Goal: Information Seeking & Learning: Learn about a topic

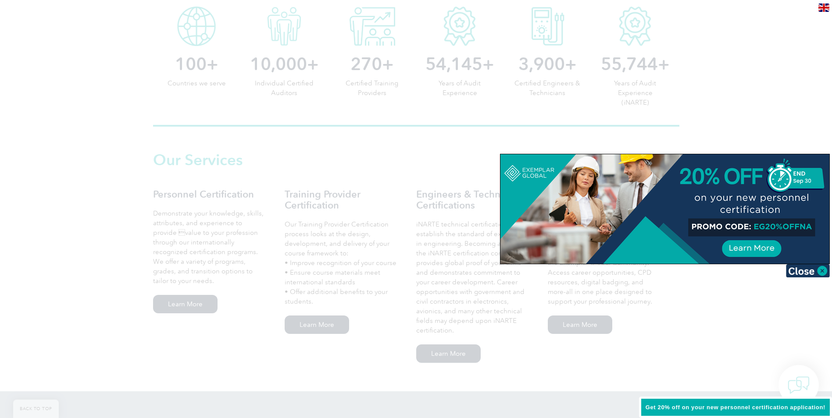
scroll to position [526, 0]
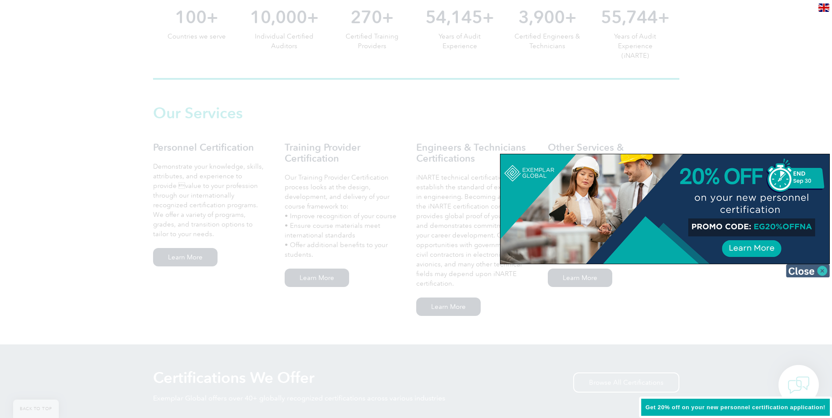
click at [822, 270] on img at bounding box center [808, 270] width 44 height 13
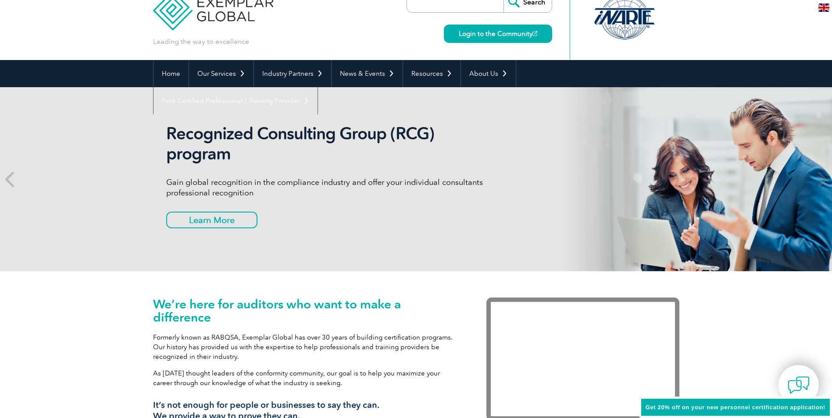
scroll to position [0, 0]
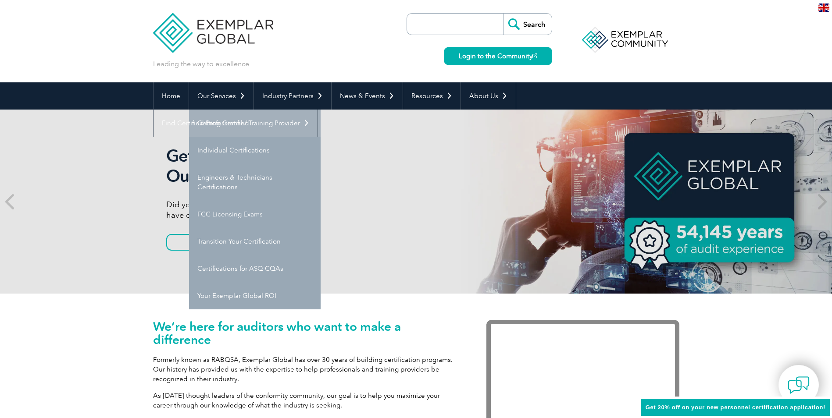
click at [224, 122] on link "Getting Certified" at bounding box center [255, 123] width 132 height 27
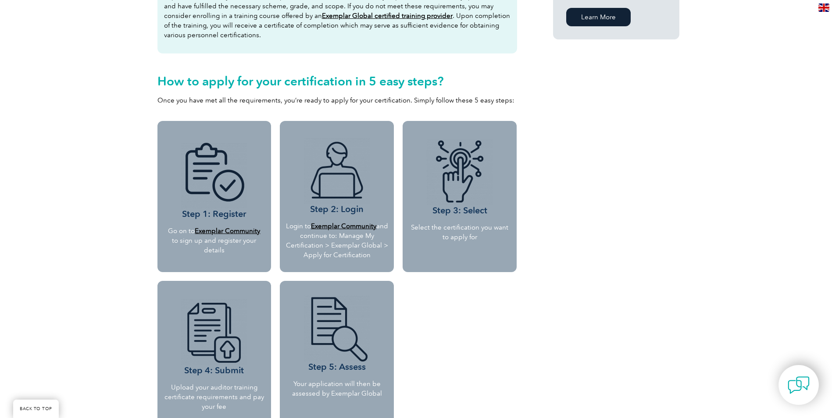
scroll to position [701, 0]
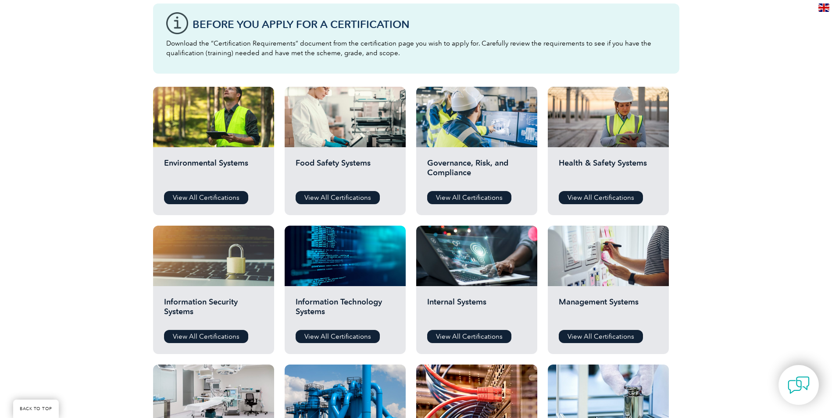
scroll to position [219, 0]
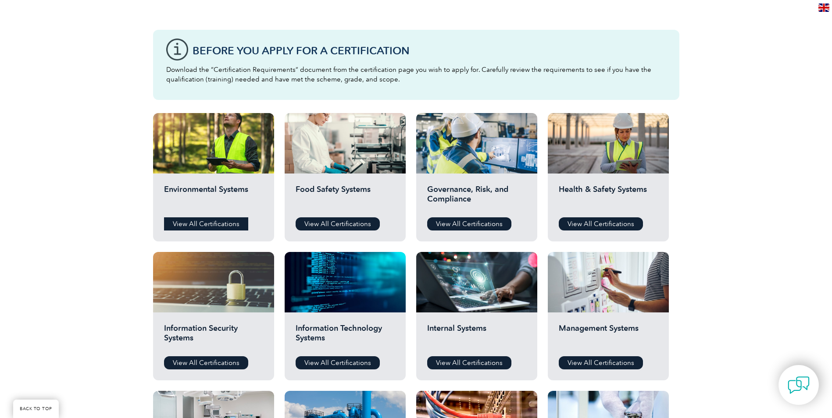
click at [212, 222] on link "View All Certifications" at bounding box center [206, 223] width 84 height 13
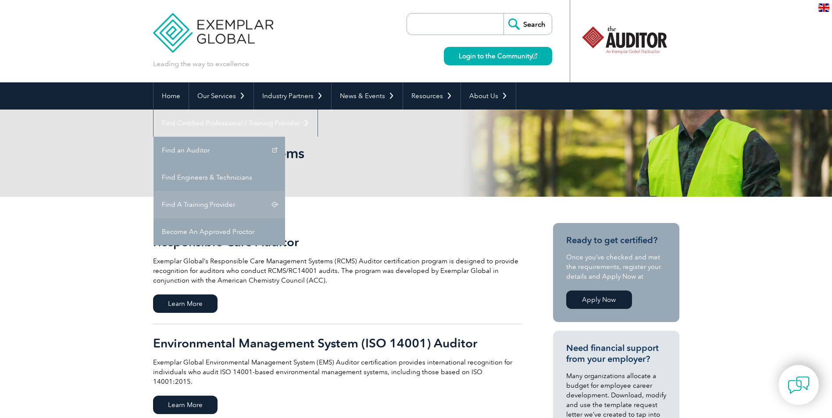
click at [285, 191] on link "Find A Training Provider" at bounding box center [219, 204] width 132 height 27
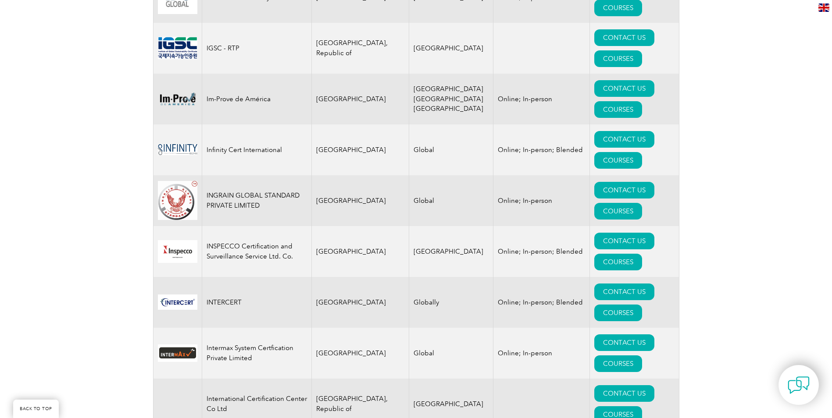
scroll to position [6269, 0]
